Goal: Task Accomplishment & Management: Manage account settings

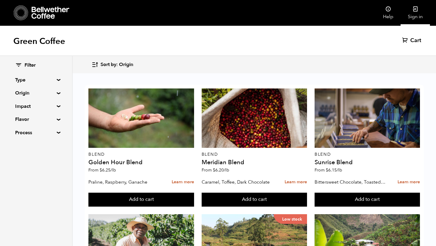
click at [419, 12] on link "Sign in" at bounding box center [414, 13] width 29 height 26
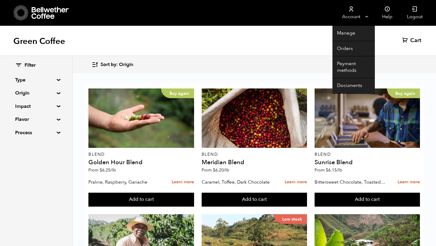
click at [349, 18] on link "Account" at bounding box center [350, 13] width 37 height 26
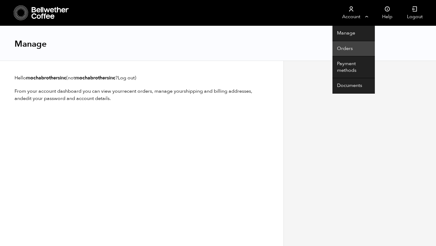
click at [343, 46] on link "Orders" at bounding box center [353, 48] width 42 height 15
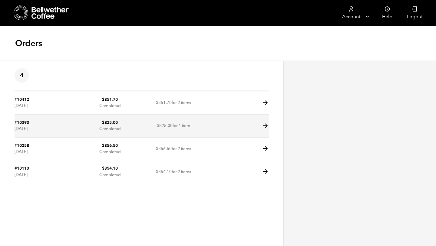
click at [216, 129] on td at bounding box center [237, 125] width 64 height 23
click at [265, 123] on icon at bounding box center [265, 125] width 7 height 7
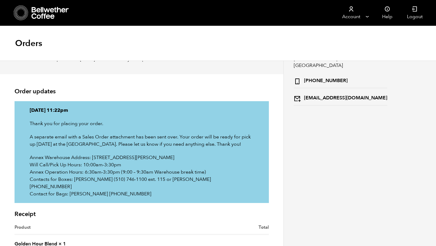
scroll to position [42, 0]
